Goal: Find specific page/section: Find specific page/section

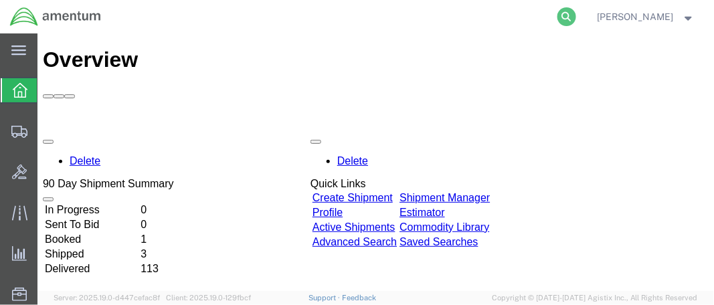
click at [576, 12] on icon at bounding box center [566, 16] width 19 height 19
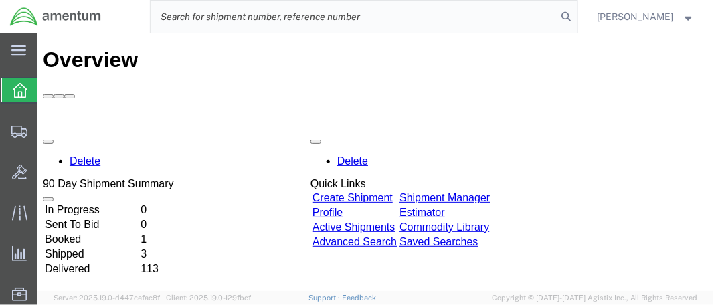
click at [334, 12] on input "search" at bounding box center [354, 17] width 407 height 32
paste input "DCO-25264-168442"
drag, startPoint x: 193, startPoint y: 13, endPoint x: 151, endPoint y: 21, distance: 42.9
click at [158, 19] on div "DCO-25264-168442" at bounding box center [344, 16] width 466 height 33
type input "DCO-25264-168442"
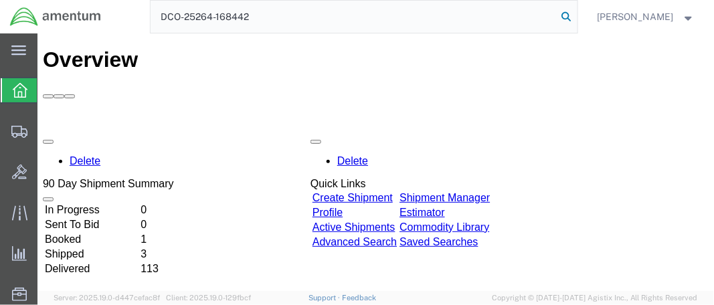
click at [576, 17] on icon at bounding box center [566, 16] width 19 height 19
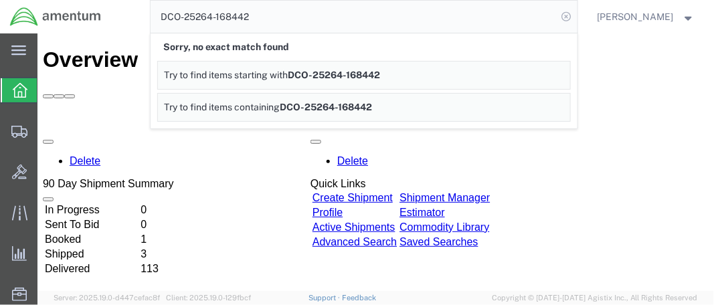
click at [575, 15] on icon at bounding box center [566, 16] width 19 height 19
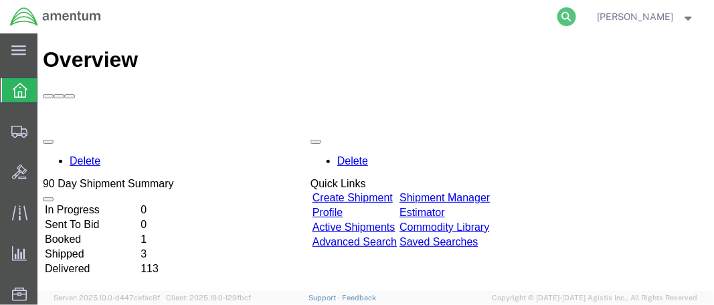
click at [576, 15] on icon at bounding box center [566, 16] width 19 height 19
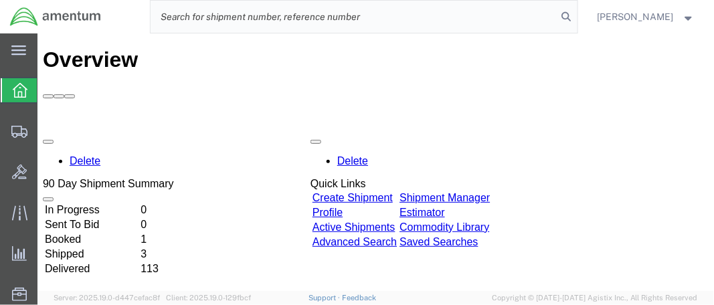
paste input "DCO-25264-168442"
drag, startPoint x: 189, startPoint y: 16, endPoint x: 170, endPoint y: 16, distance: 19.4
click at [170, 16] on input "DCO-25264-168442" at bounding box center [354, 17] width 407 height 32
type input "DCO-25264-168442"
click at [576, 17] on icon at bounding box center [566, 16] width 19 height 19
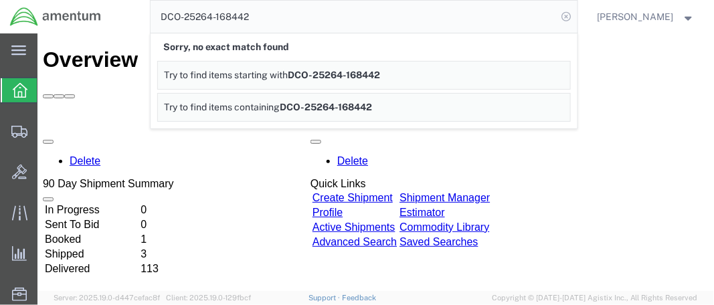
click at [576, 16] on icon at bounding box center [566, 16] width 19 height 19
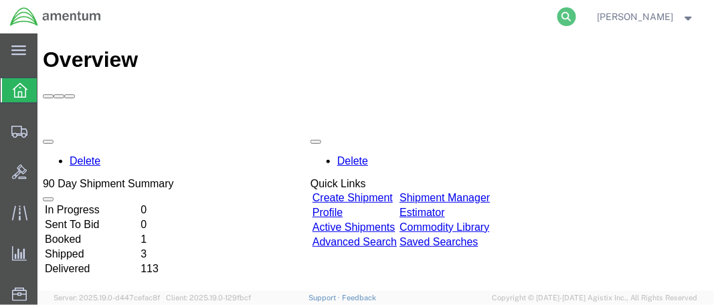
click at [576, 20] on icon at bounding box center [566, 16] width 19 height 19
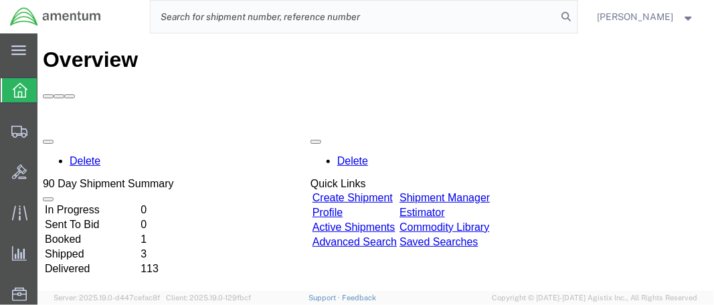
click at [202, 23] on input "search" at bounding box center [354, 17] width 407 height 32
paste input "DCO-25264-168442"
type input "DCO-25264-168442"
click at [576, 15] on icon at bounding box center [566, 16] width 19 height 19
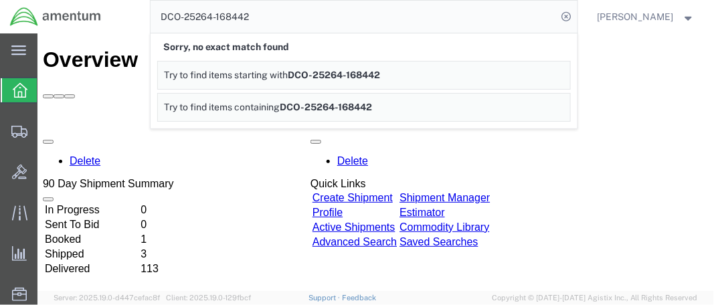
click at [576, 19] on icon at bounding box center [566, 16] width 19 height 19
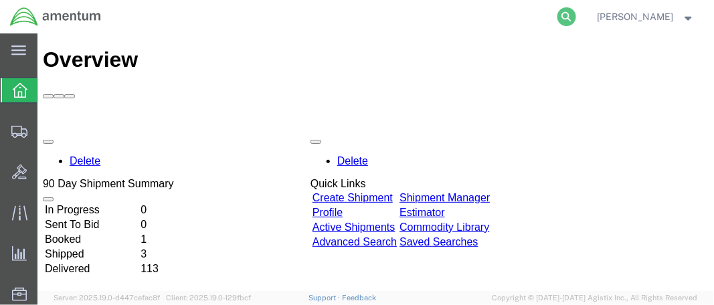
click at [576, 9] on icon at bounding box center [566, 16] width 19 height 19
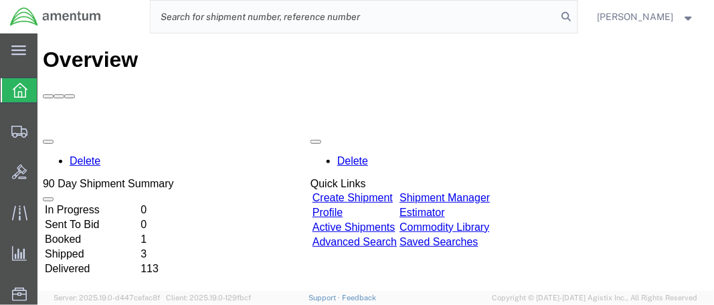
click at [185, 21] on input "search" at bounding box center [354, 17] width 407 height 32
paste input "DCO-25264-168442"
type input "DCO-25264-168442"
click at [576, 13] on icon at bounding box center [566, 16] width 19 height 19
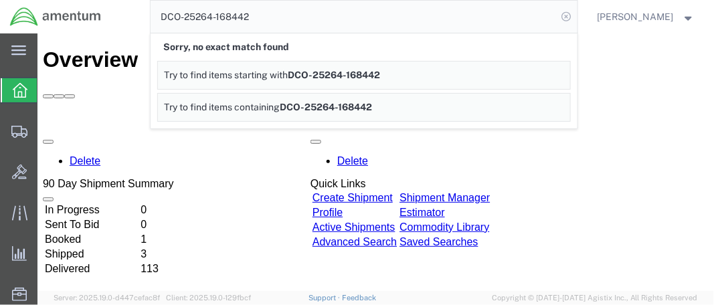
click at [576, 13] on icon at bounding box center [566, 16] width 19 height 19
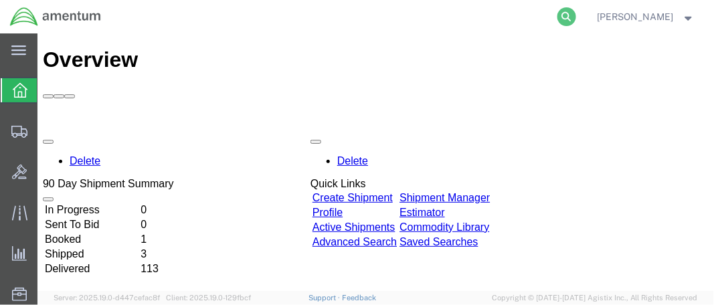
click at [576, 15] on icon at bounding box center [566, 16] width 19 height 19
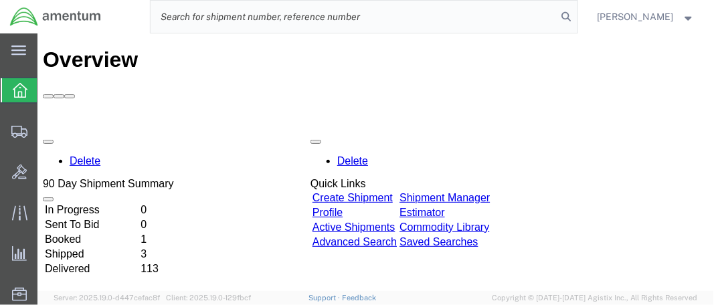
paste input "DCO-25264-168442"
type input "DCO-25264-168442"
click at [573, 12] on icon at bounding box center [566, 16] width 19 height 19
